Goal: Information Seeking & Learning: Learn about a topic

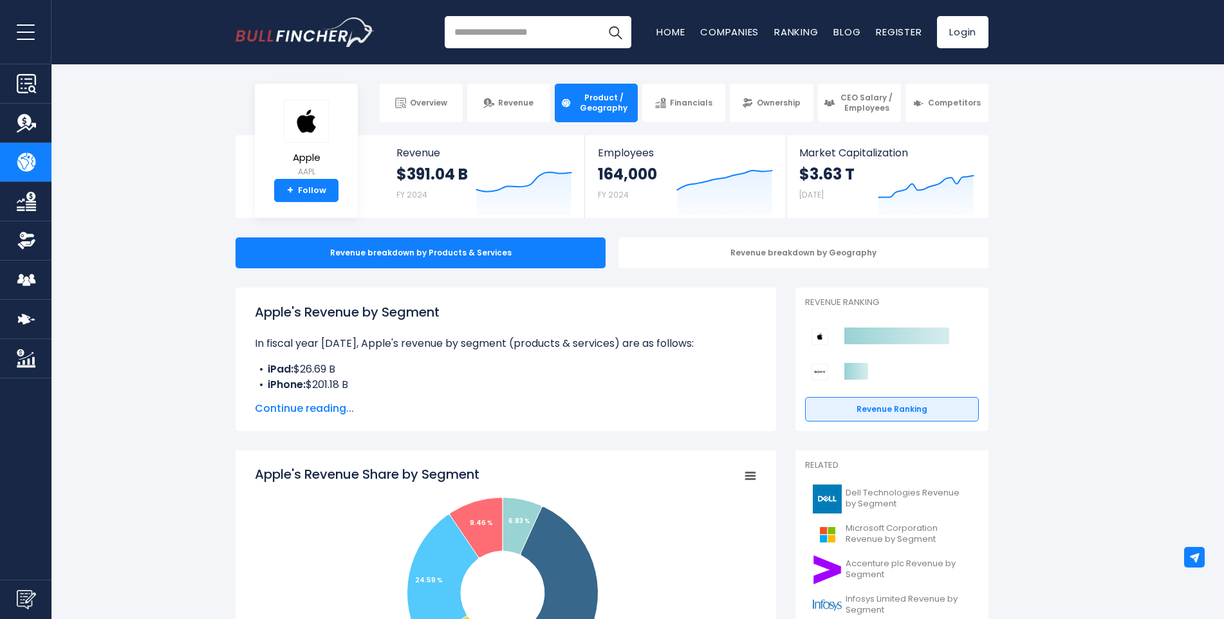
scroll to position [64, 0]
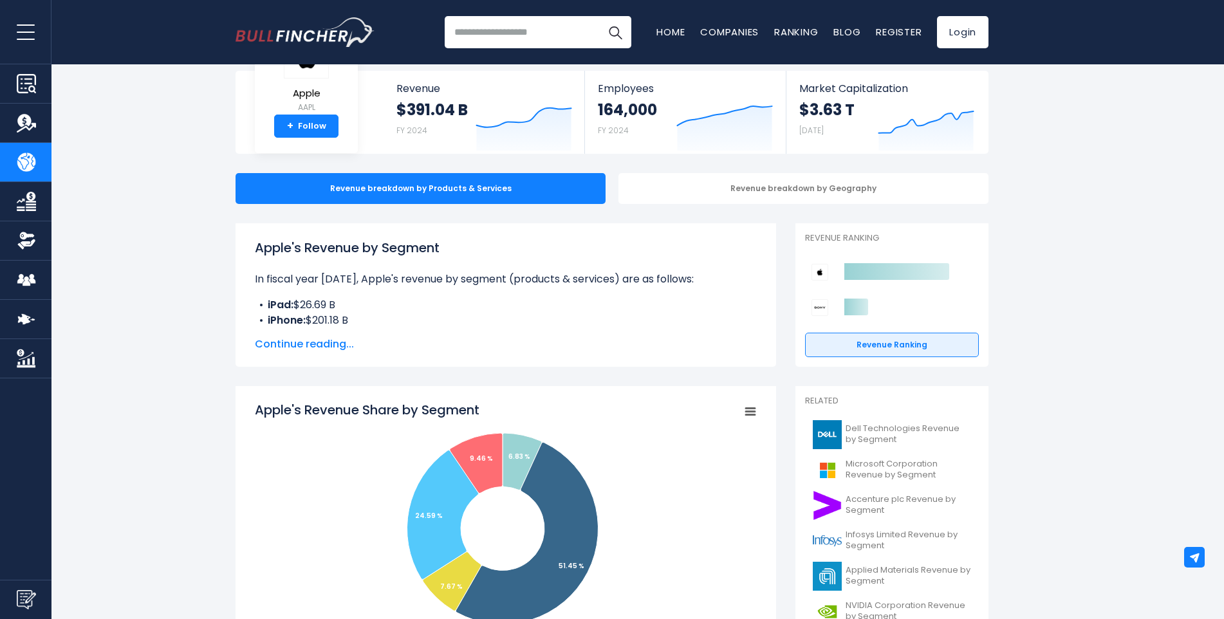
click at [315, 345] on span "Continue reading..." at bounding box center [506, 344] width 502 height 15
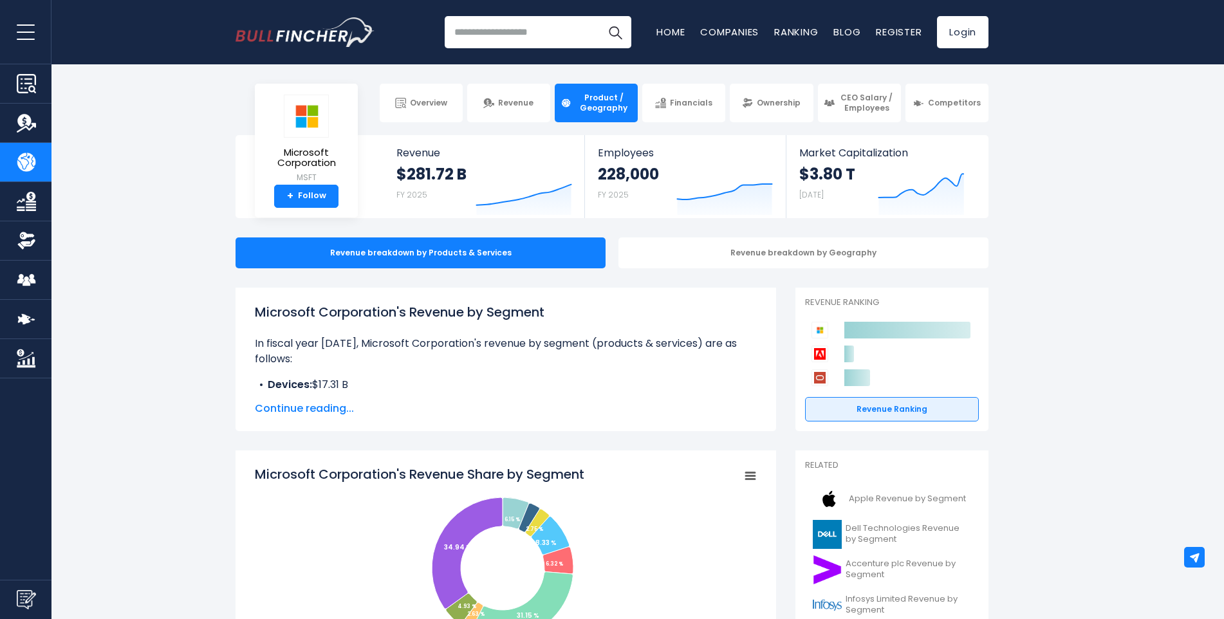
click at [322, 407] on span "Continue reading..." at bounding box center [506, 408] width 502 height 15
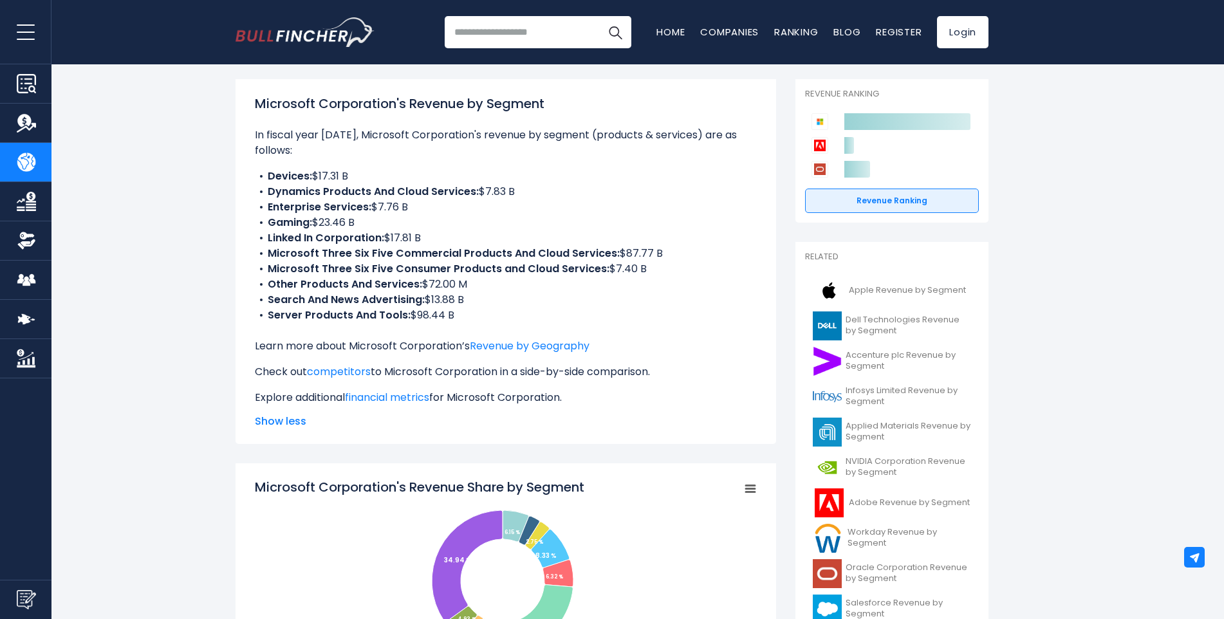
scroll to position [386, 0]
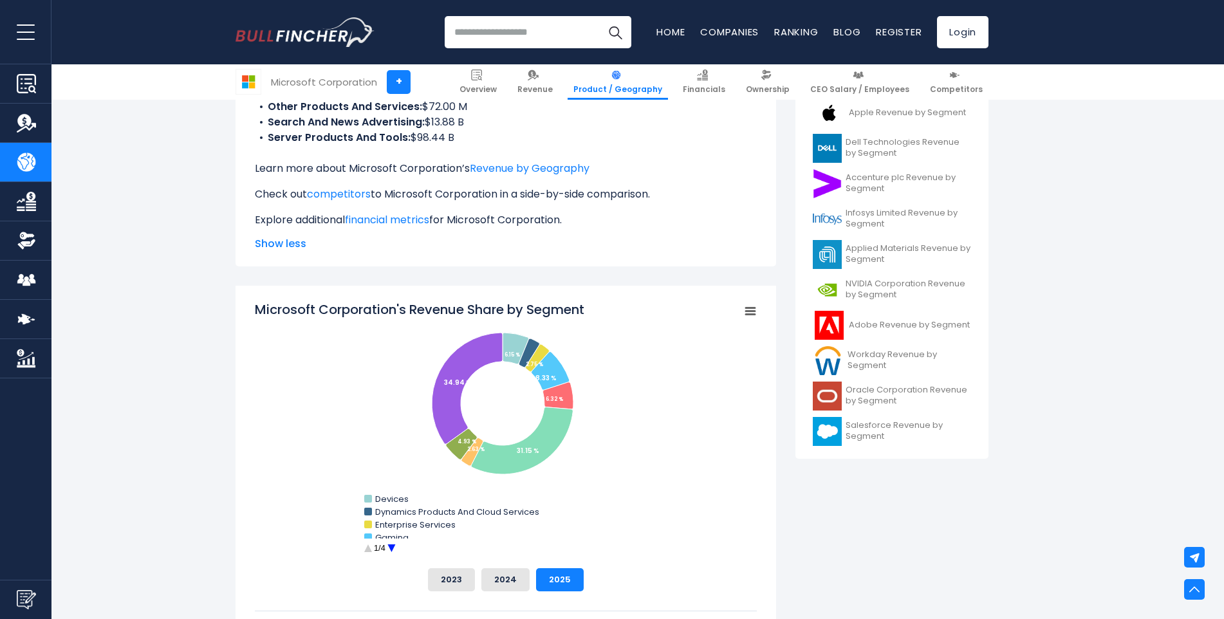
click at [393, 549] on circle "Microsoft Corporation's Revenue Share by Segment" at bounding box center [392, 549] width 20 height 20
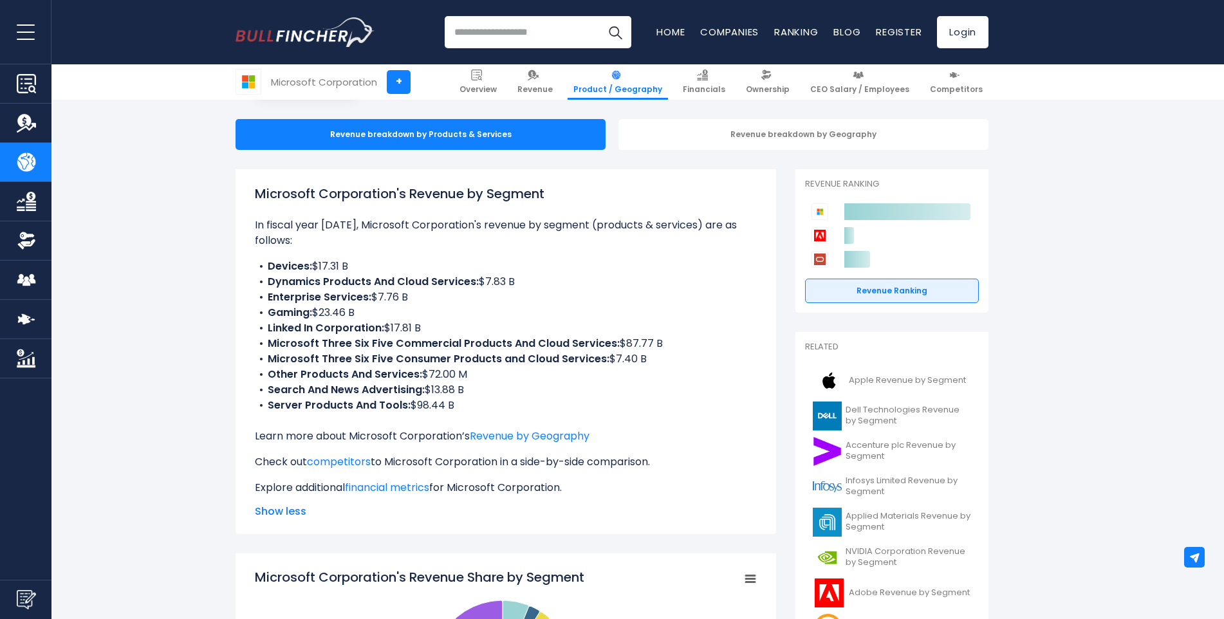
scroll to position [0, 0]
